Goal: Task Accomplishment & Management: Use online tool/utility

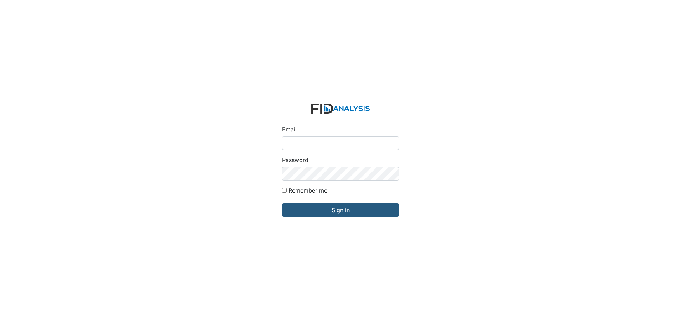
click at [380, 146] on input "Email" at bounding box center [340, 143] width 117 height 14
type input "[EMAIL_ADDRESS][DOMAIN_NAME]"
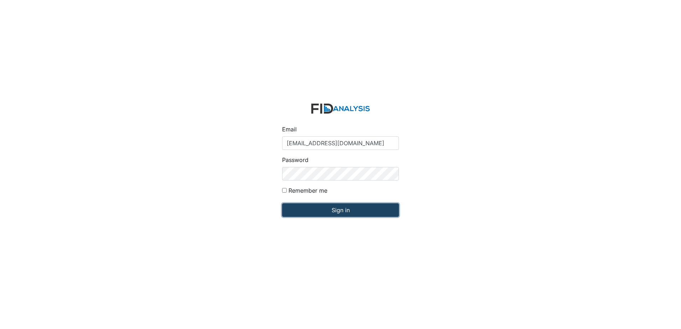
click at [379, 207] on input "Sign in" at bounding box center [340, 210] width 117 height 14
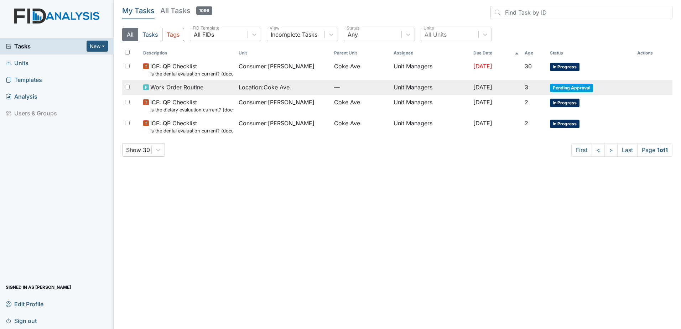
click at [407, 89] on td "Unit Managers" at bounding box center [430, 87] width 79 height 15
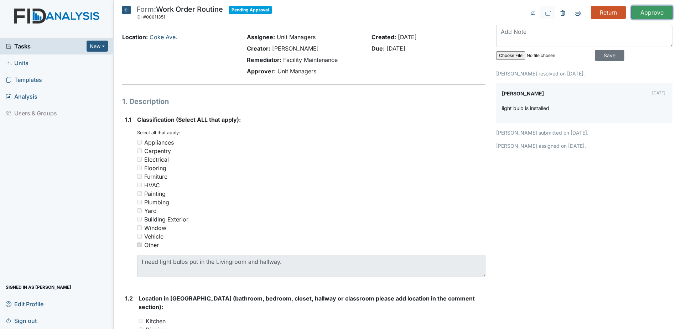
click at [642, 13] on input "Approve" at bounding box center [652, 13] width 41 height 14
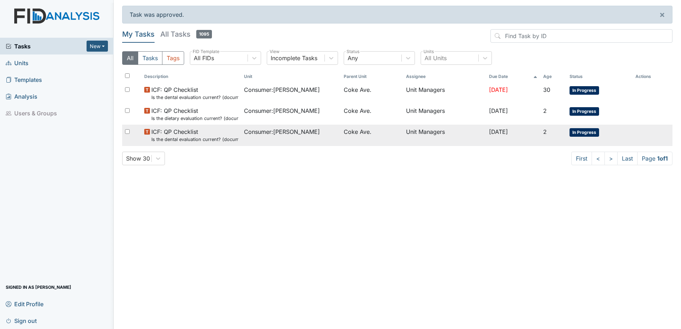
click at [350, 132] on span "Coke Ave." at bounding box center [358, 132] width 28 height 9
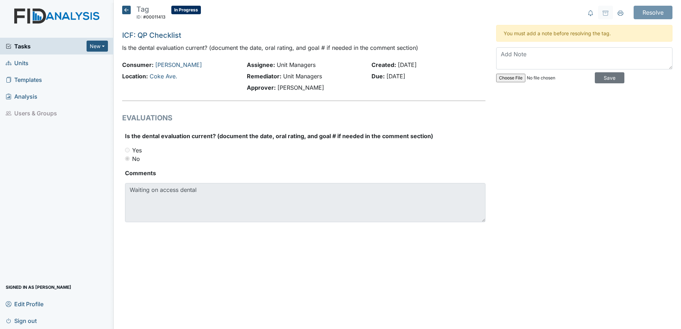
click at [125, 8] on icon at bounding box center [126, 10] width 9 height 9
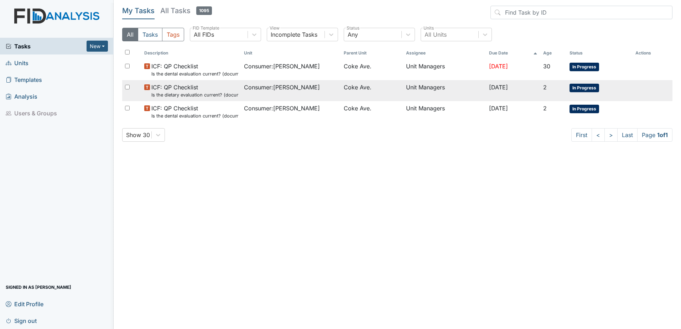
click at [275, 90] on span "Consumer : [PERSON_NAME]" at bounding box center [282, 87] width 76 height 9
